Goal: Navigation & Orientation: Go to known website

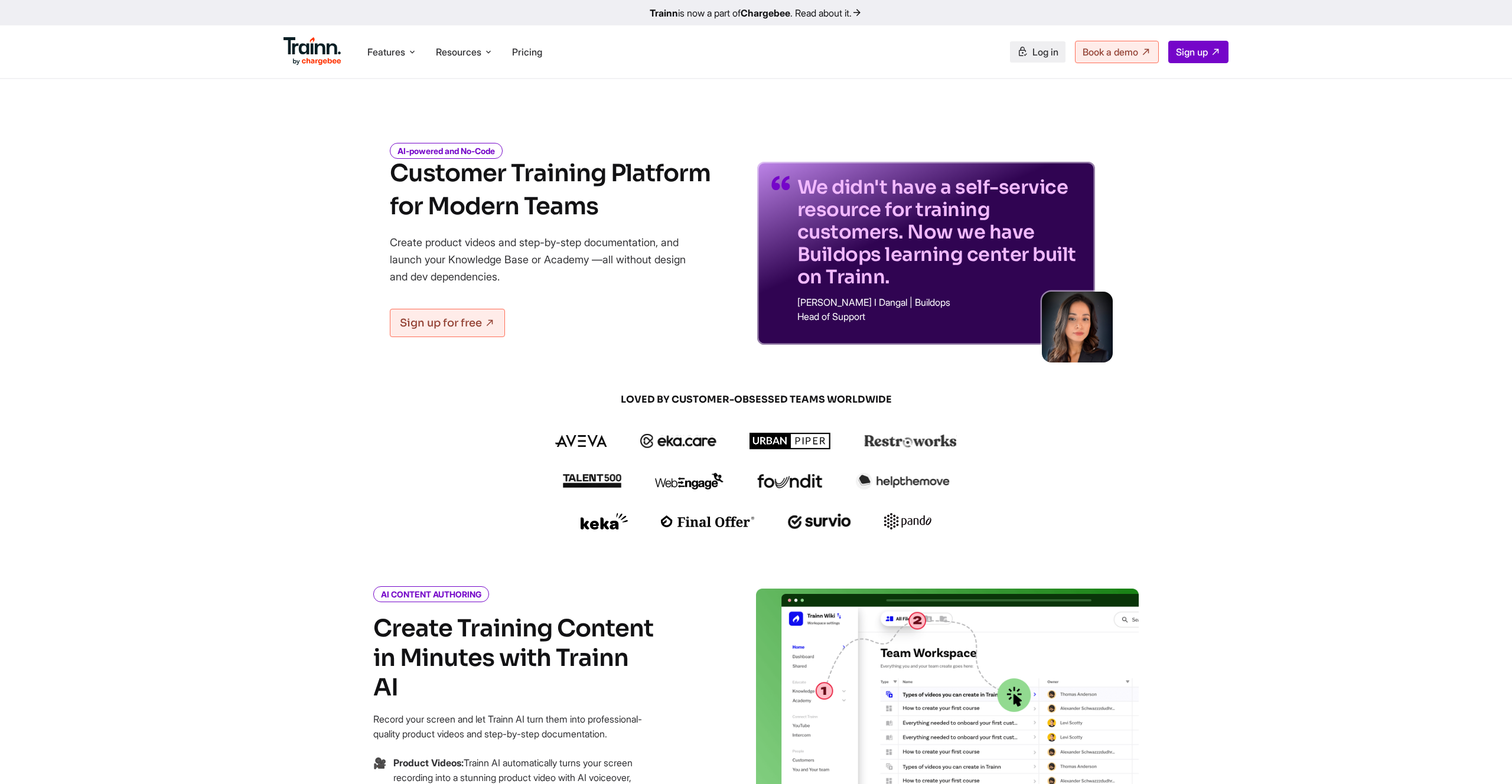
click at [1022, 54] on link "Log in" at bounding box center [1038, 52] width 56 height 21
click at [1045, 56] on span "Log in" at bounding box center [1045, 52] width 26 height 12
click at [1051, 67] on div "Features Product Videos Create product & how-to videos in multiple languages. G…" at bounding box center [756, 51] width 992 height 52
click at [1041, 48] on span "Log in" at bounding box center [1045, 52] width 26 height 12
